Goal: Obtain resource: Download file/media

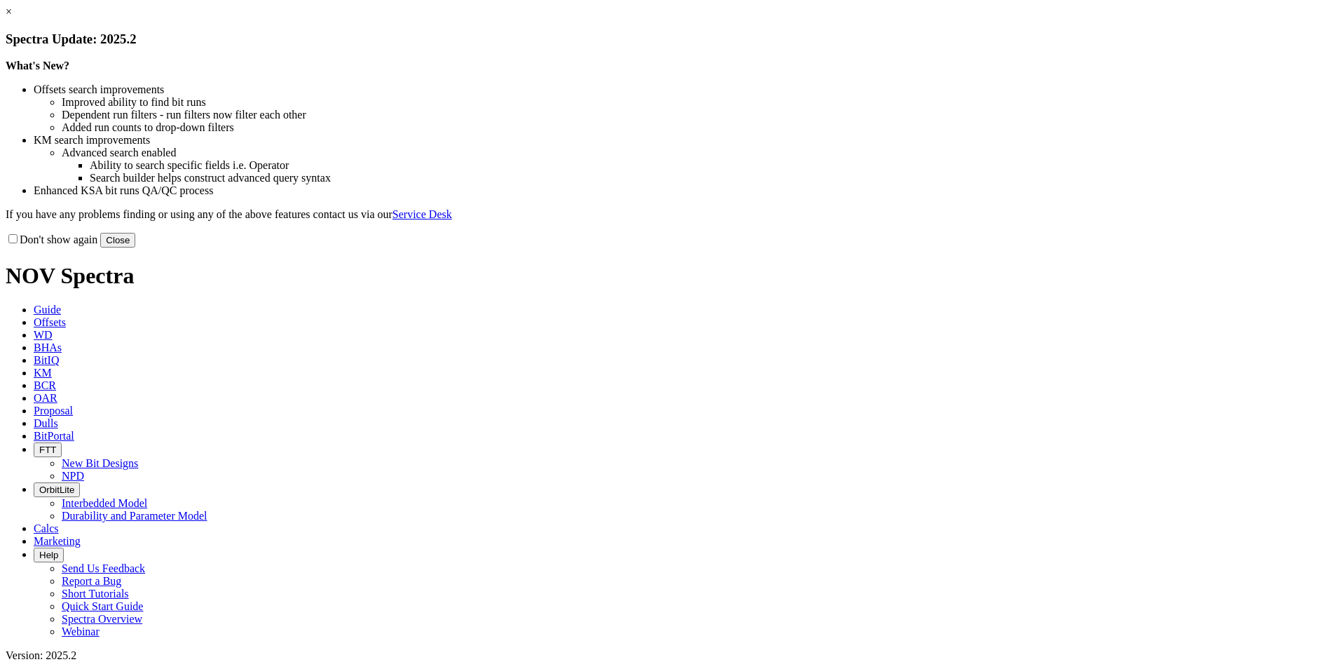
click at [12, 18] on link "×" at bounding box center [9, 12] width 6 height 12
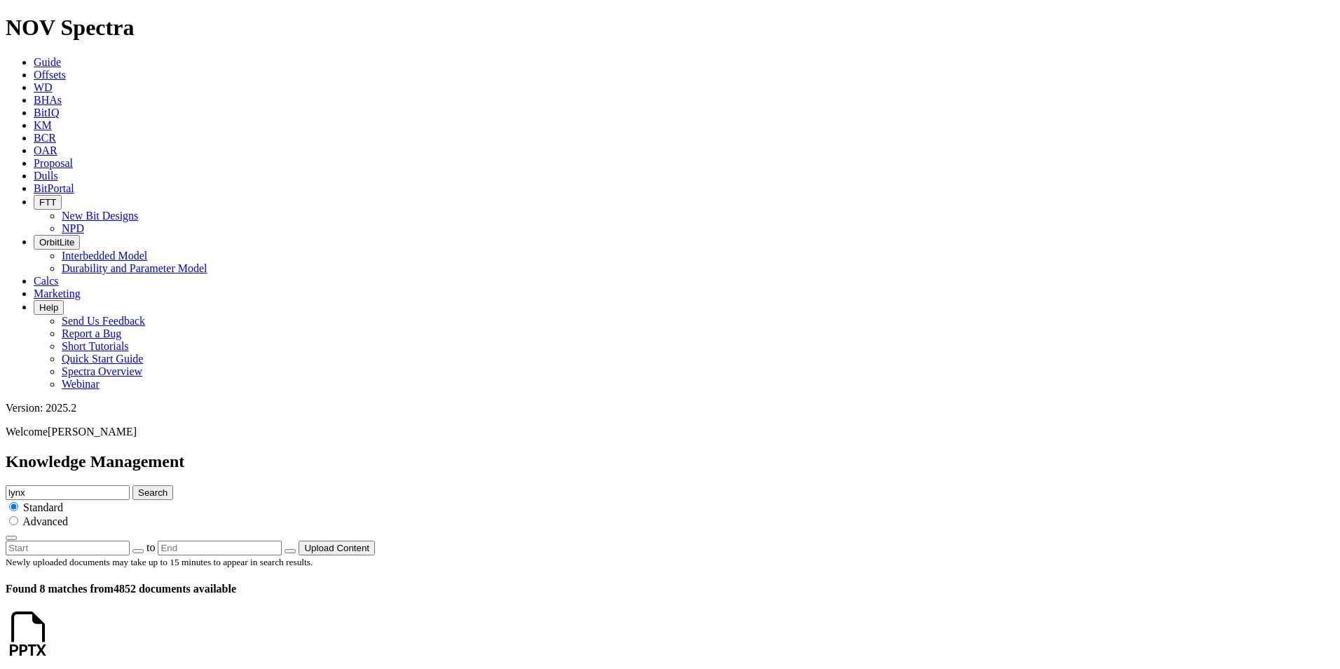
click at [50, 641] on icon at bounding box center [50, 647] width 0 height 12
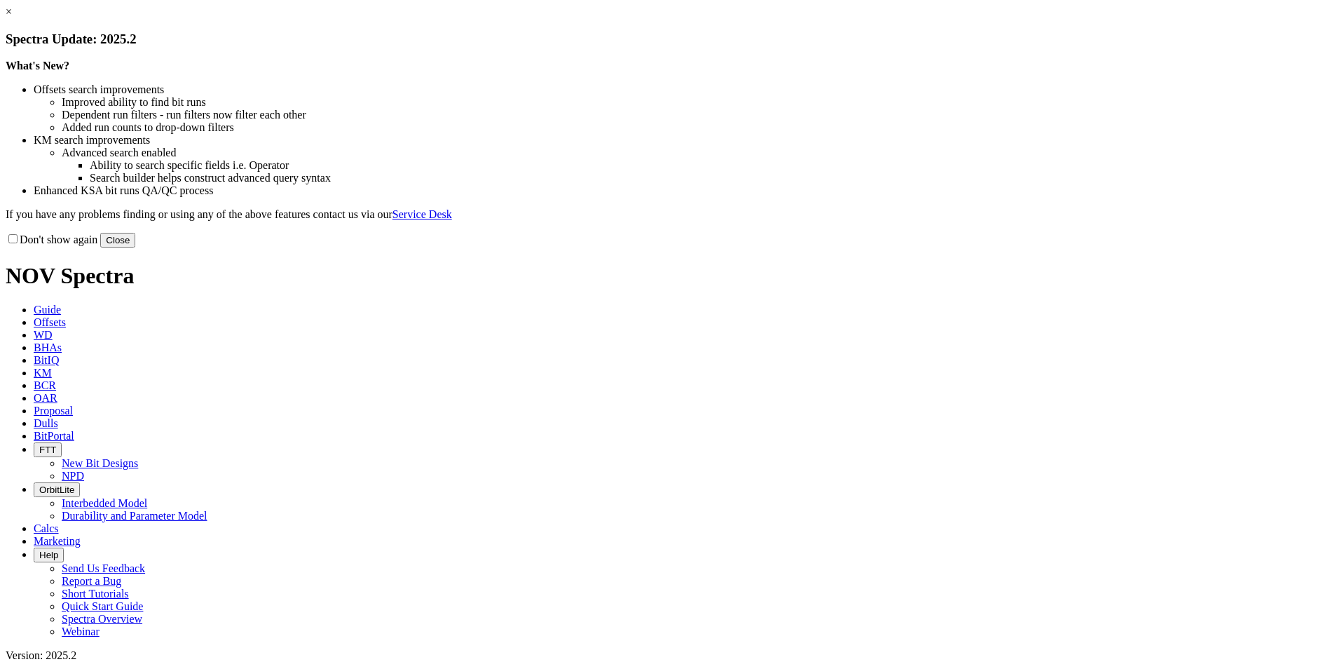
click at [12, 18] on link "×" at bounding box center [9, 12] width 6 height 12
click at [135, 247] on button "Close" at bounding box center [117, 240] width 35 height 15
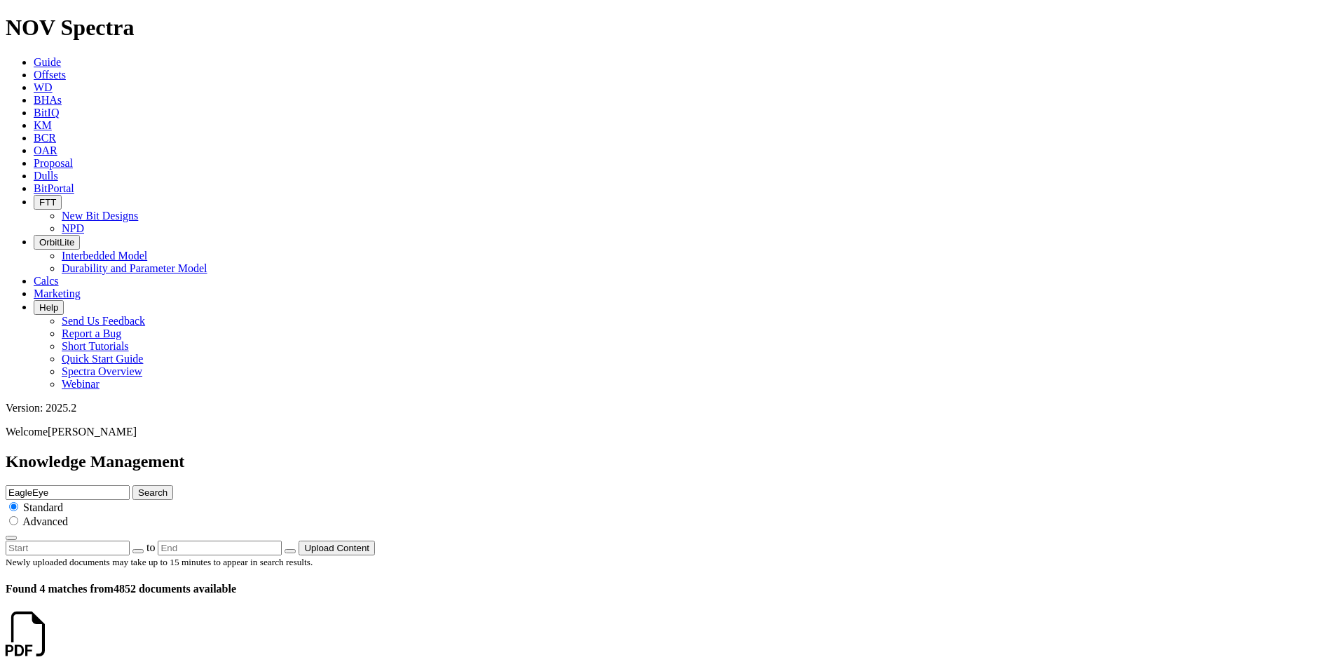
drag, startPoint x: 43, startPoint y: 219, endPoint x: 223, endPoint y: 251, distance: 183.0
click at [50, 641] on icon at bounding box center [50, 647] width 0 height 12
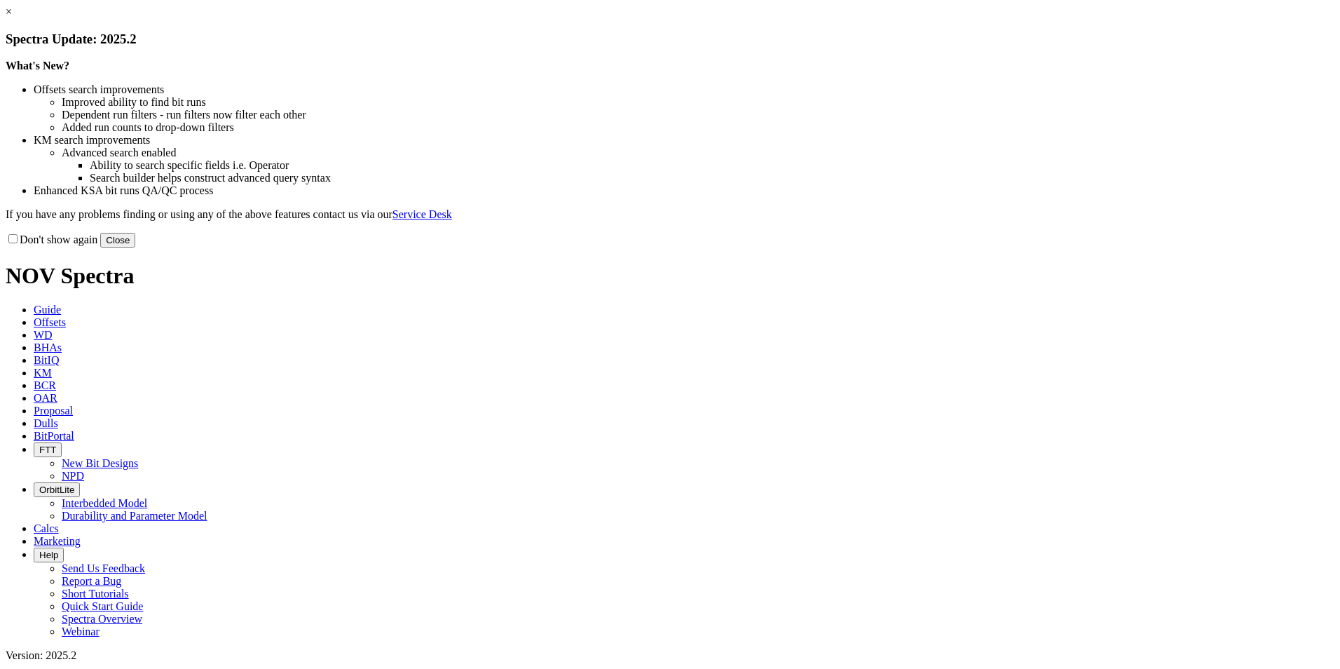
drag, startPoint x: 940, startPoint y: 386, endPoint x: 1062, endPoint y: 254, distance: 180.0
click at [135, 247] on button "Close" at bounding box center [117, 240] width 35 height 15
